Goal: Information Seeking & Learning: Find specific fact

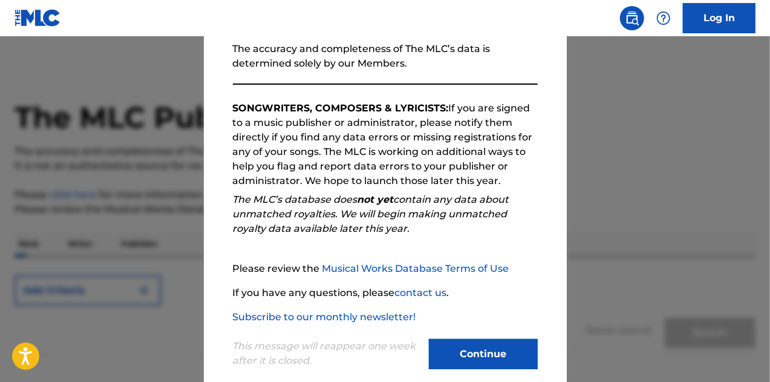
scroll to position [171, 0]
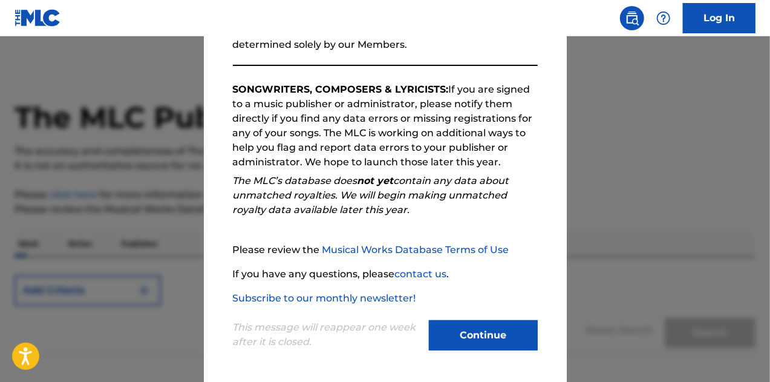
click at [476, 327] on button "Continue" at bounding box center [483, 335] width 109 height 30
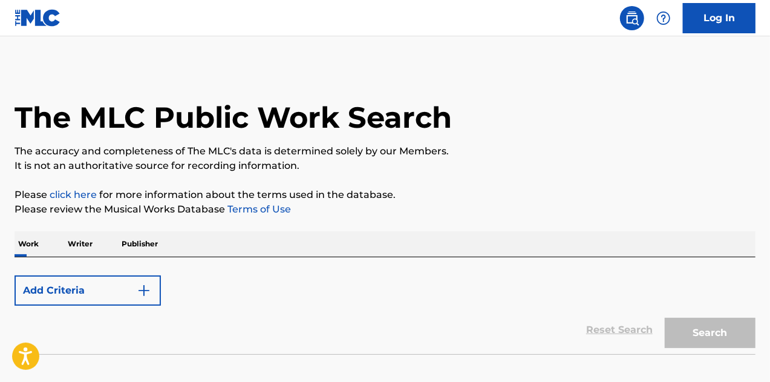
click at [90, 296] on button "Add Criteria" at bounding box center [88, 290] width 146 height 30
click at [77, 246] on p "Writer" at bounding box center [80, 243] width 32 height 25
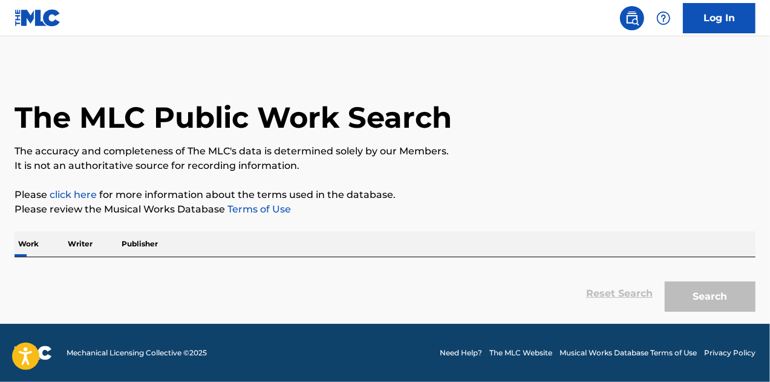
click at [25, 243] on p "Work" at bounding box center [29, 243] width 28 height 25
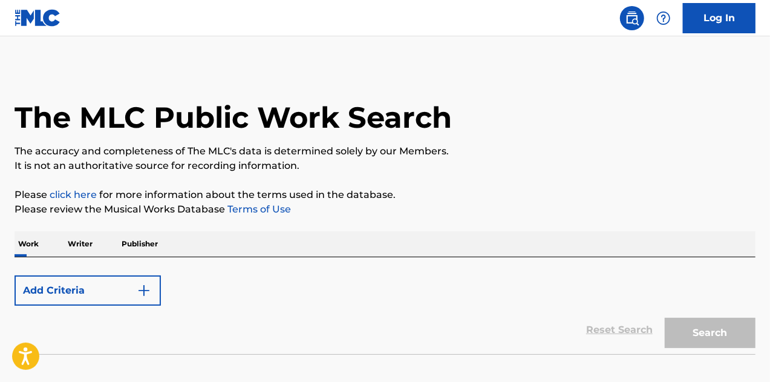
click at [97, 295] on button "Add Criteria" at bounding box center [88, 290] width 146 height 30
click at [61, 244] on div "Work Writer Publisher" at bounding box center [385, 243] width 741 height 25
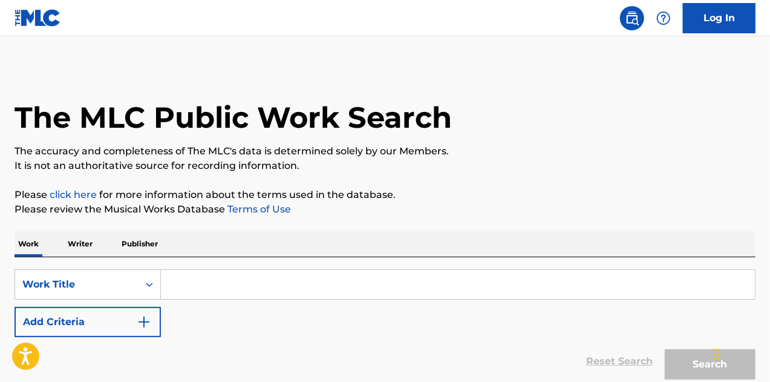
click at [194, 286] on input "Search Form" at bounding box center [458, 284] width 594 height 29
paste input "San Patricios"
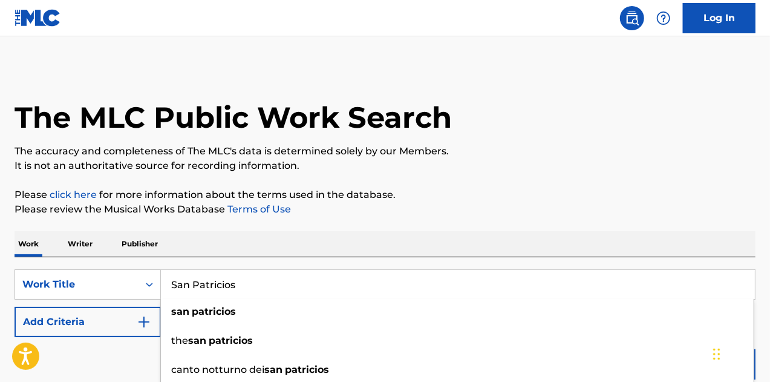
type input "San Patricios"
click at [117, 313] on button "Add Criteria" at bounding box center [88, 322] width 146 height 30
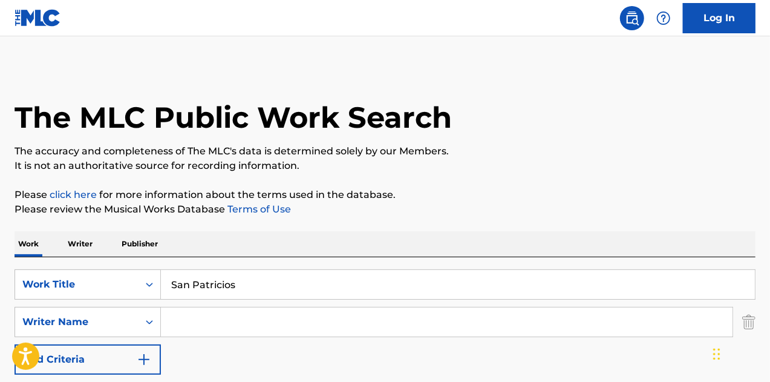
click at [327, 331] on input "Search Form" at bounding box center [447, 321] width 572 height 29
paste input "Andrew Hutt"
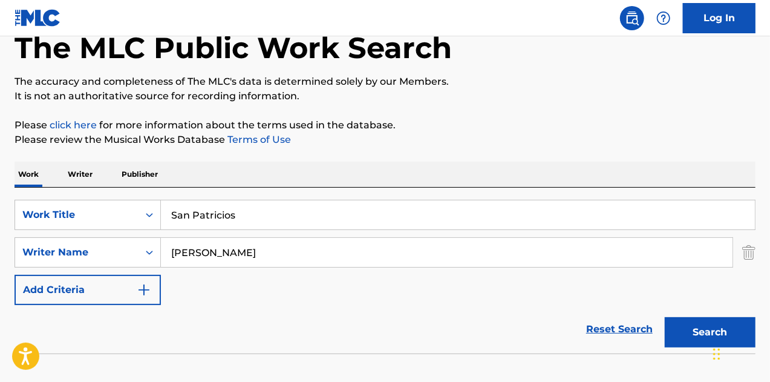
scroll to position [143, 0]
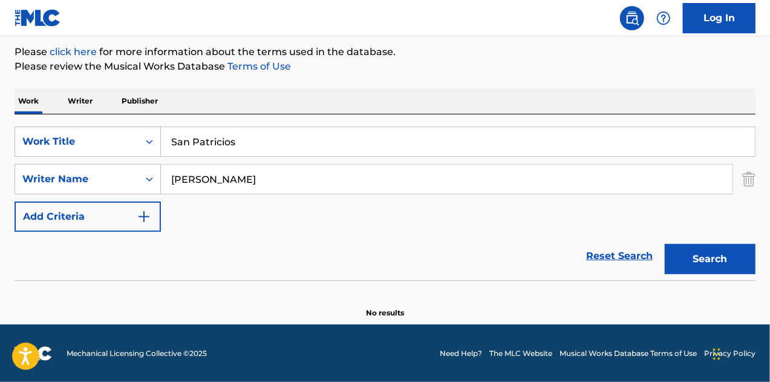
type input "Andrew Hutt"
click at [665, 244] on button "Search" at bounding box center [710, 259] width 91 height 30
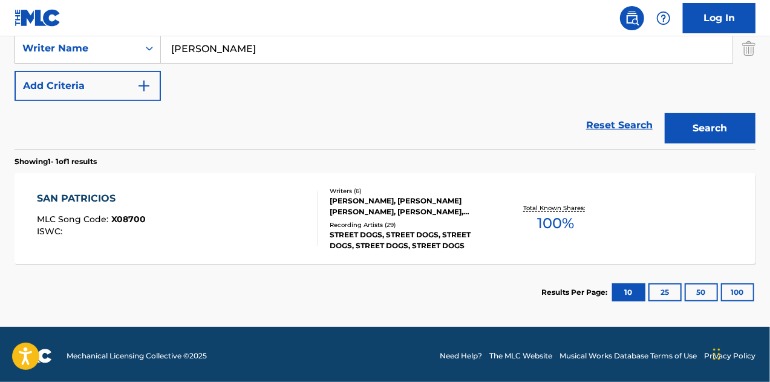
scroll to position [276, 0]
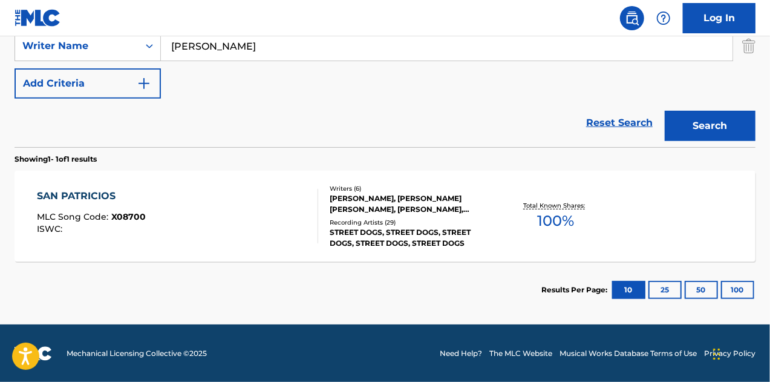
click at [162, 221] on div "SAN PATRICIOS MLC Song Code : X08700 ISWC :" at bounding box center [178, 216] width 282 height 54
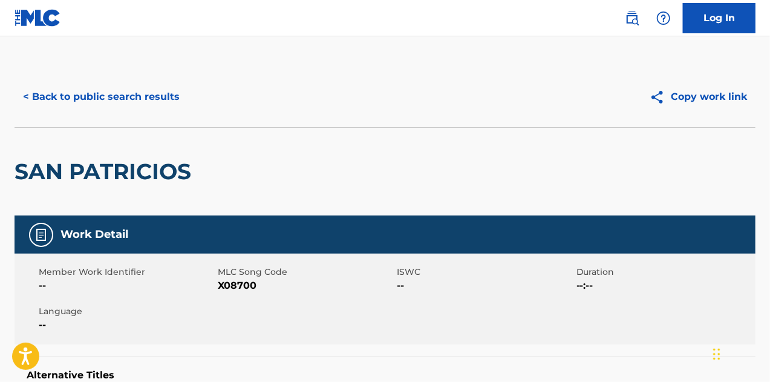
click at [86, 103] on button "< Back to public search results" at bounding box center [102, 97] width 174 height 30
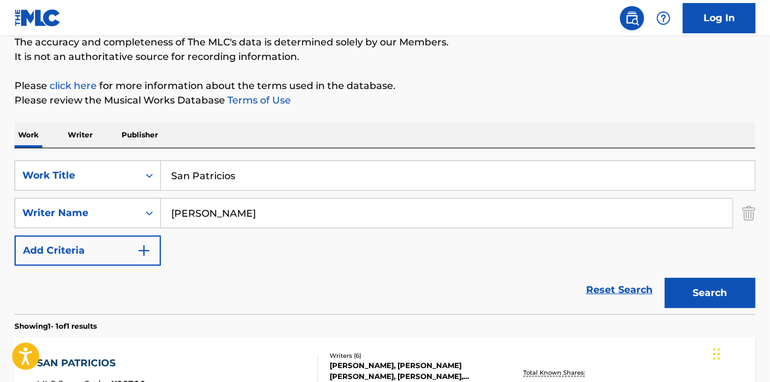
scroll to position [25, 0]
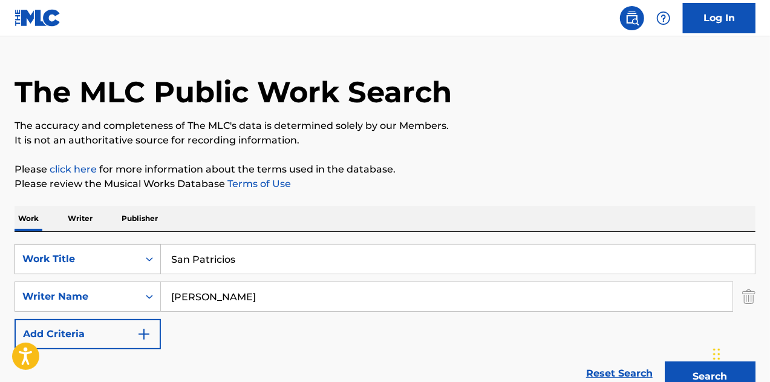
paste input "ex"
drag, startPoint x: 302, startPoint y: 264, endPoint x: 61, endPoint y: 261, distance: 240.8
click at [54, 262] on div "SearchWithCriteriaa8d7eeb2-13cd-46e3-b04b-15d7ff6843a5 Work Title San Patricios" at bounding box center [385, 259] width 741 height 30
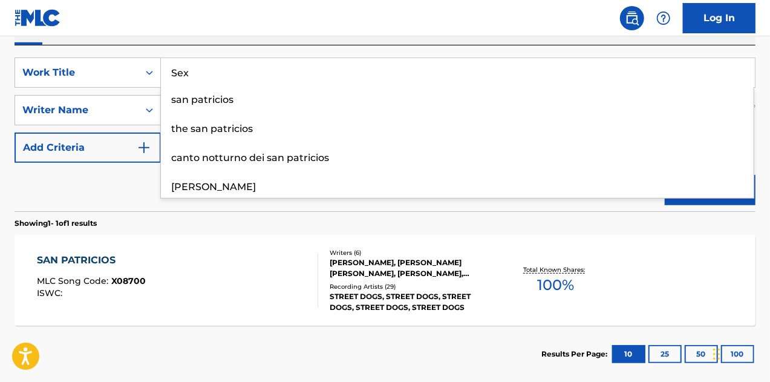
click at [665, 175] on button "Search" at bounding box center [710, 190] width 91 height 30
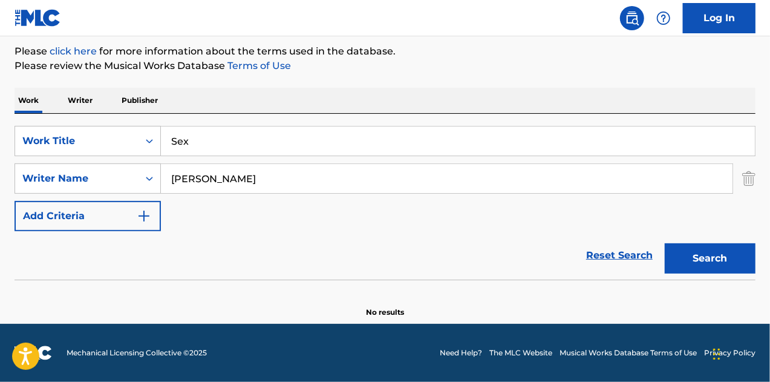
scroll to position [143, 0]
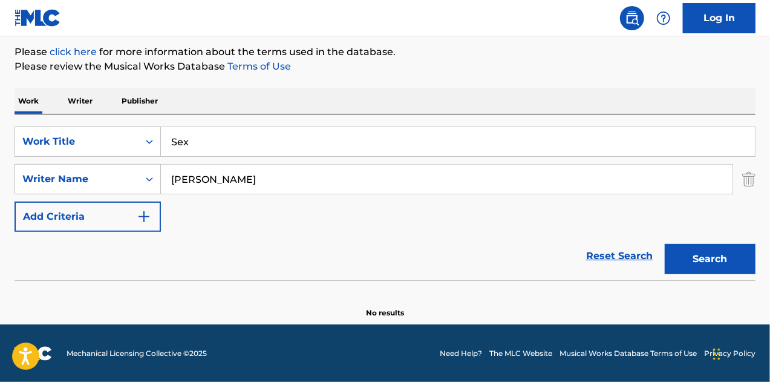
drag, startPoint x: 249, startPoint y: 141, endPoint x: 324, endPoint y: 169, distance: 79.5
click at [249, 141] on input "Sex" at bounding box center [458, 141] width 594 height 29
click at [702, 258] on button "Search" at bounding box center [710, 259] width 91 height 30
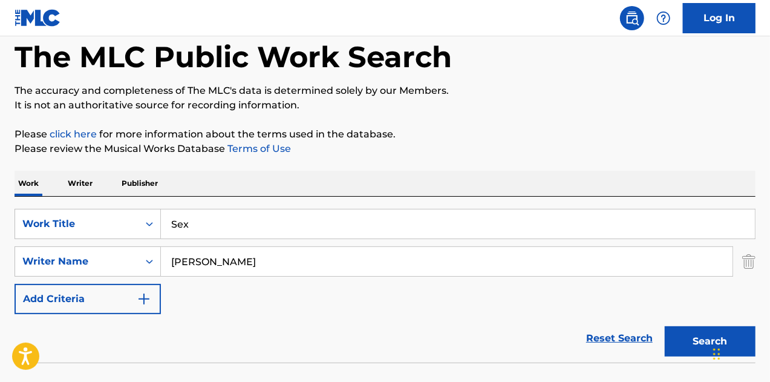
scroll to position [0, 0]
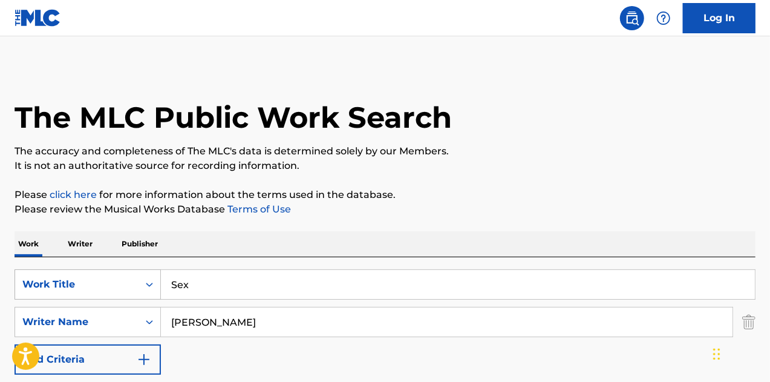
click at [96, 289] on div "SearchWithCriteriaa8d7eeb2-13cd-46e3-b04b-15d7ff6843a5 Work Title Sex" at bounding box center [385, 284] width 741 height 30
paste input "Glasshouse"
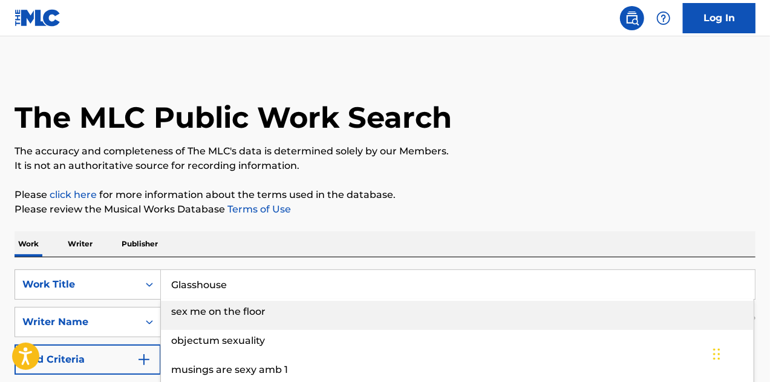
scroll to position [143, 0]
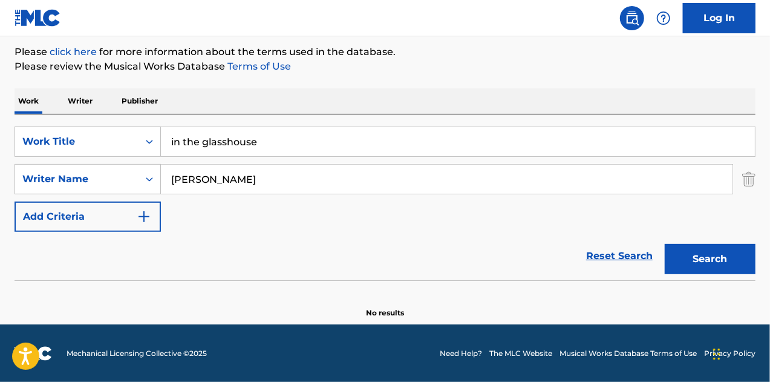
click at [698, 257] on button "Search" at bounding box center [710, 259] width 91 height 30
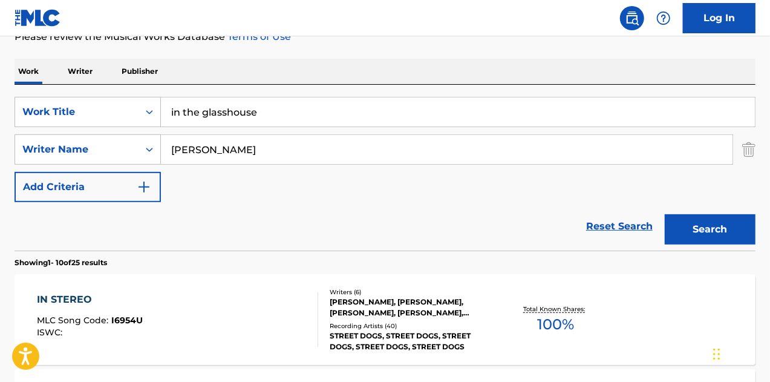
scroll to position [0, 0]
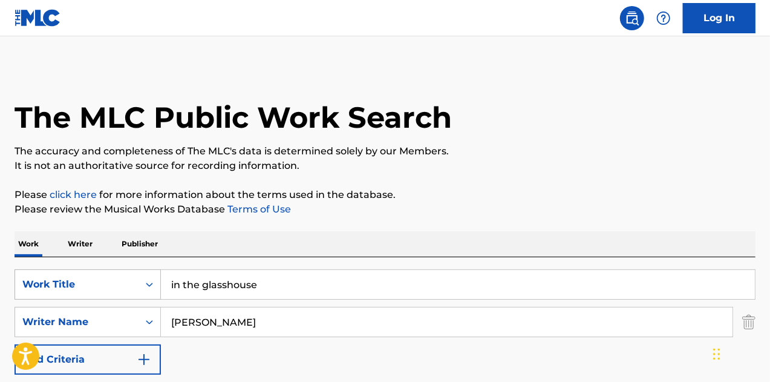
drag, startPoint x: 287, startPoint y: 274, endPoint x: 73, endPoint y: 275, distance: 214.2
click at [67, 275] on div "SearchWithCriteriaa8d7eeb2-13cd-46e3-b04b-15d7ff6843a5 Work Title in the glassh…" at bounding box center [385, 284] width 741 height 30
paste input "XXX"
type input "XXX"
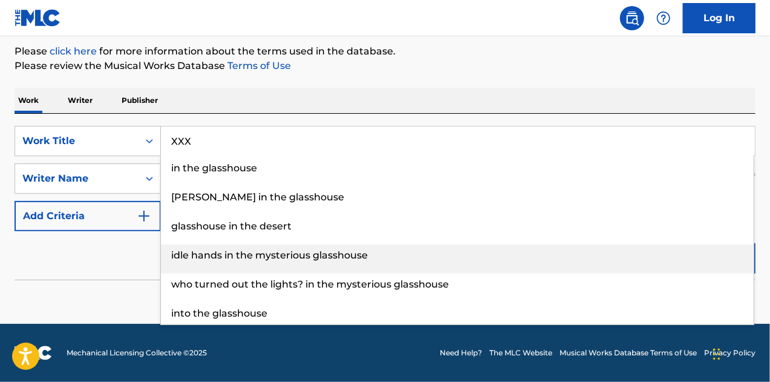
scroll to position [143, 0]
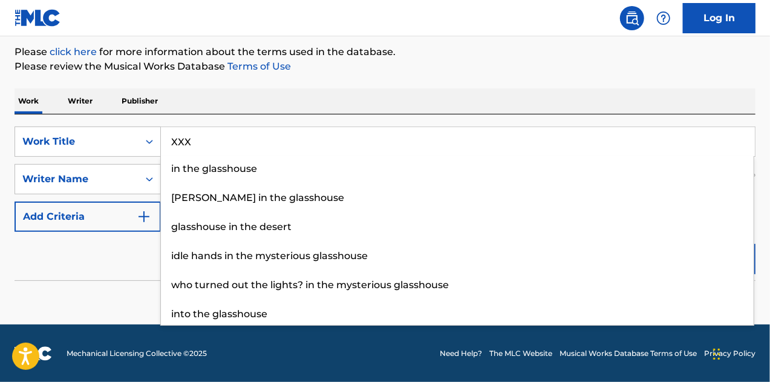
click at [92, 251] on div "Reset Search Search" at bounding box center [385, 256] width 741 height 48
